Goal: Information Seeking & Learning: Learn about a topic

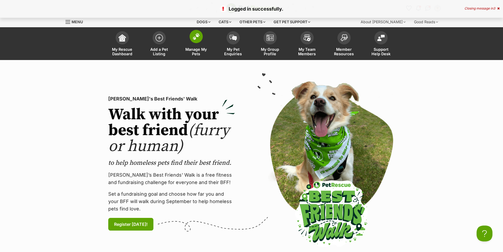
click at [195, 42] on span at bounding box center [196, 36] width 13 height 13
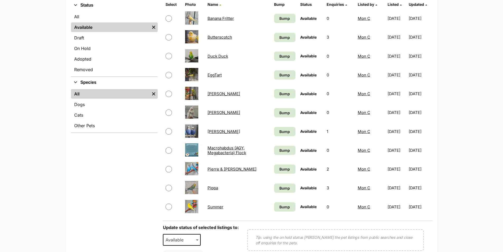
scroll to position [132, 0]
click at [215, 115] on td "[PERSON_NAME]" at bounding box center [238, 112] width 66 height 18
click at [217, 111] on link "[PERSON_NAME]" at bounding box center [224, 112] width 32 height 5
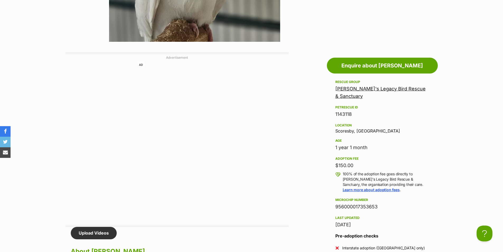
scroll to position [249, 0]
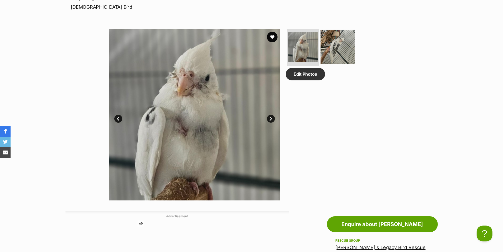
click at [325, 54] on img at bounding box center [338, 47] width 34 height 34
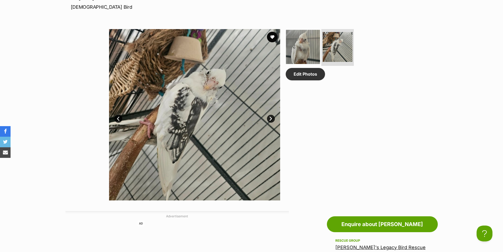
click at [304, 43] on img at bounding box center [303, 47] width 34 height 34
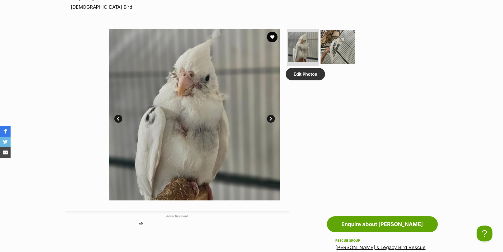
click at [348, 53] on img at bounding box center [338, 47] width 34 height 34
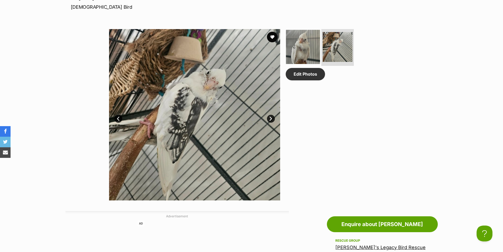
click at [299, 48] on img at bounding box center [303, 47] width 34 height 34
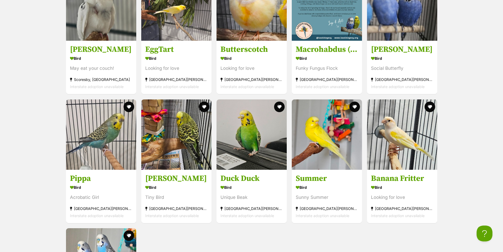
scroll to position [766, 0]
